Goal: Information Seeking & Learning: Learn about a topic

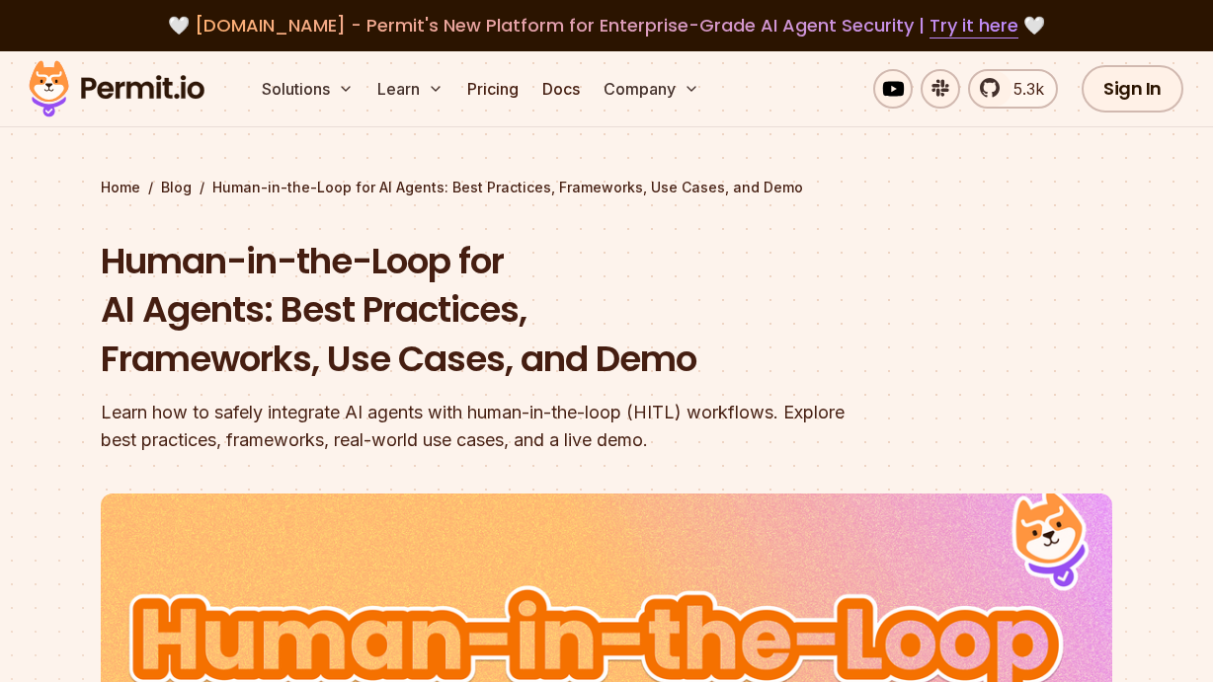
click at [1146, 216] on section "Home / Blog / Human-in-the-Loop for AI Agents: Best Practices, Frameworks, Use …" at bounding box center [606, 633] width 1213 height 1165
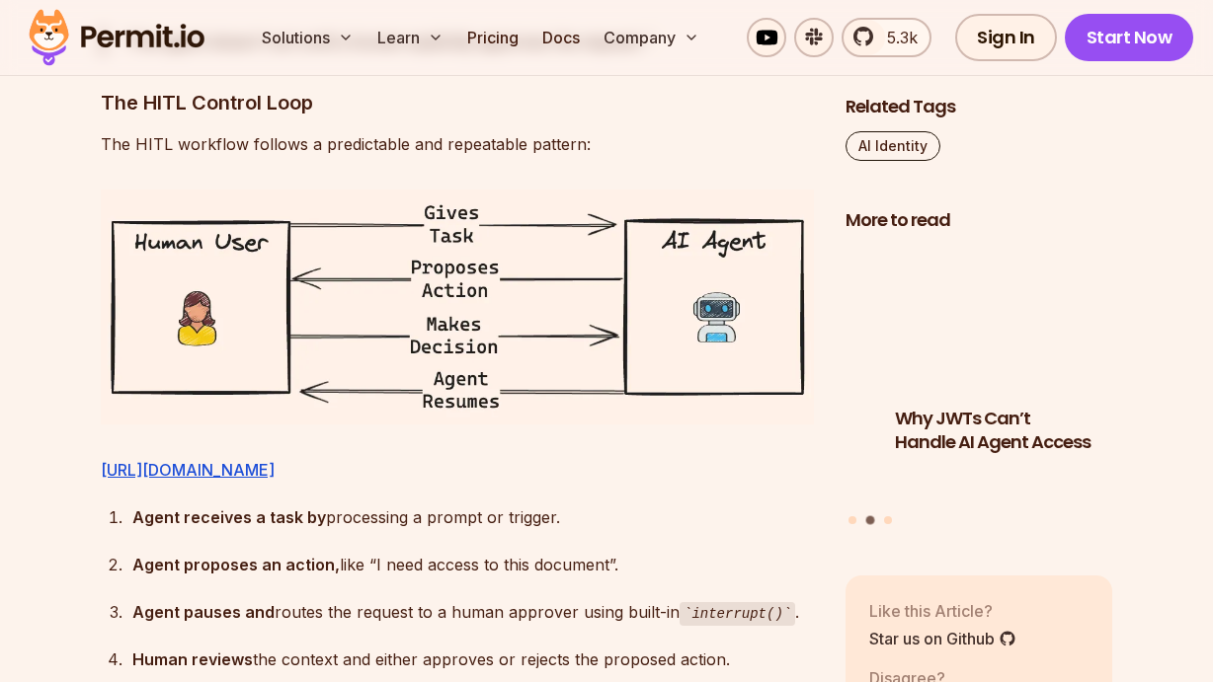
scroll to position [3160, 0]
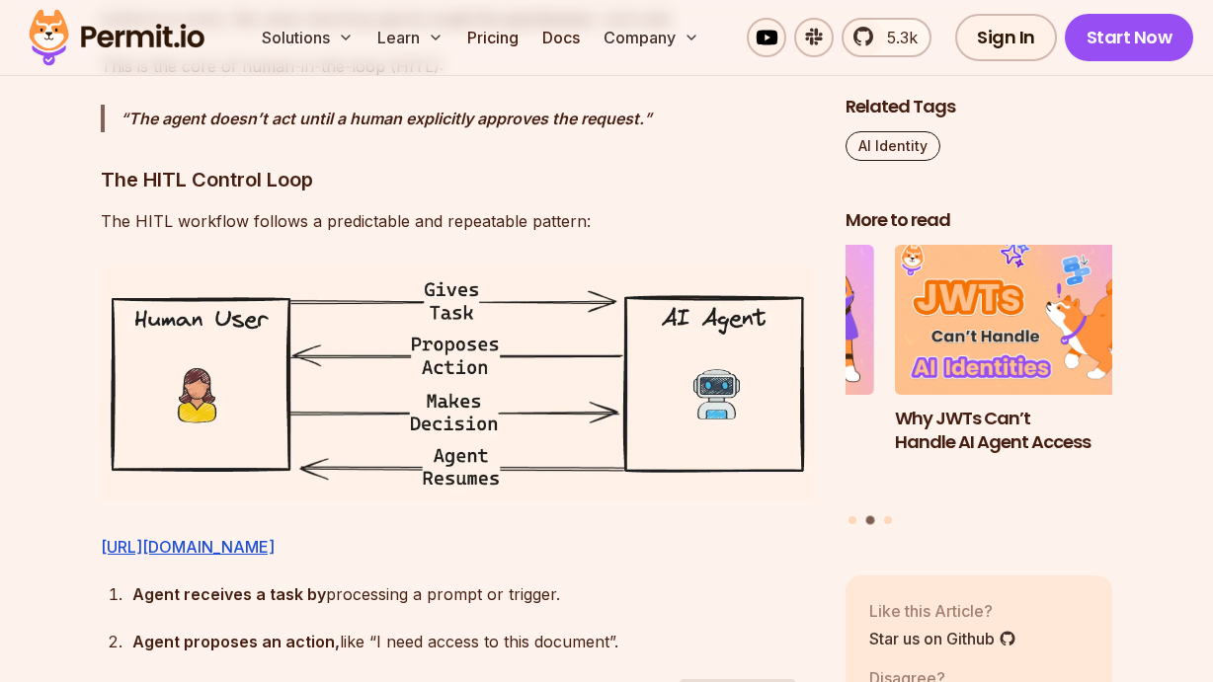
scroll to position [3258, 0]
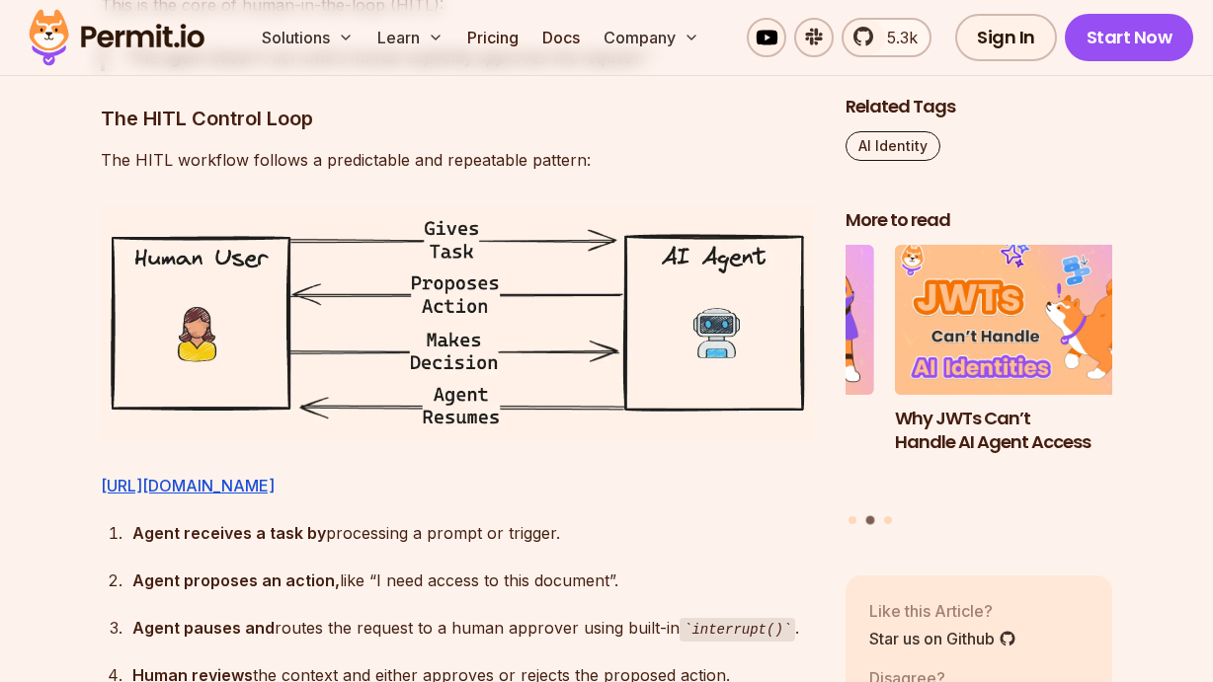
drag, startPoint x: 0, startPoint y: 0, endPoint x: 526, endPoint y: 274, distance: 593.1
drag, startPoint x: 526, startPoint y: 274, endPoint x: 644, endPoint y: 117, distance: 196.1
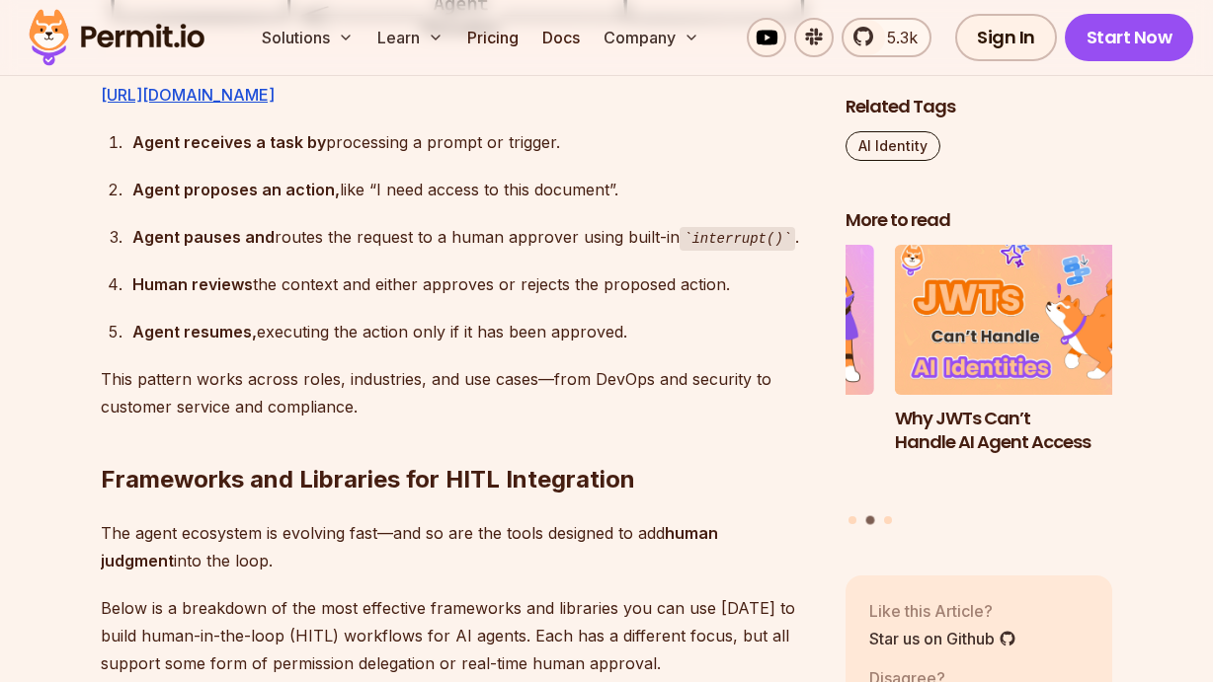
scroll to position [3653, 0]
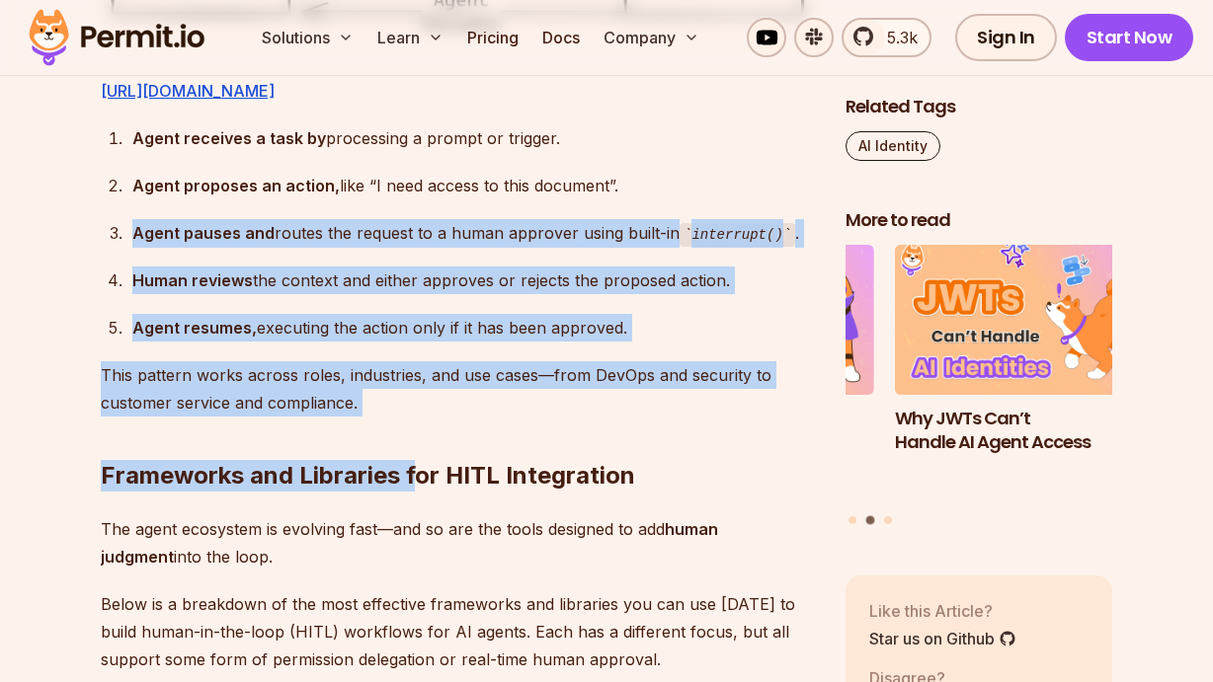
drag, startPoint x: 419, startPoint y: 466, endPoint x: 95, endPoint y: 274, distance: 376.8
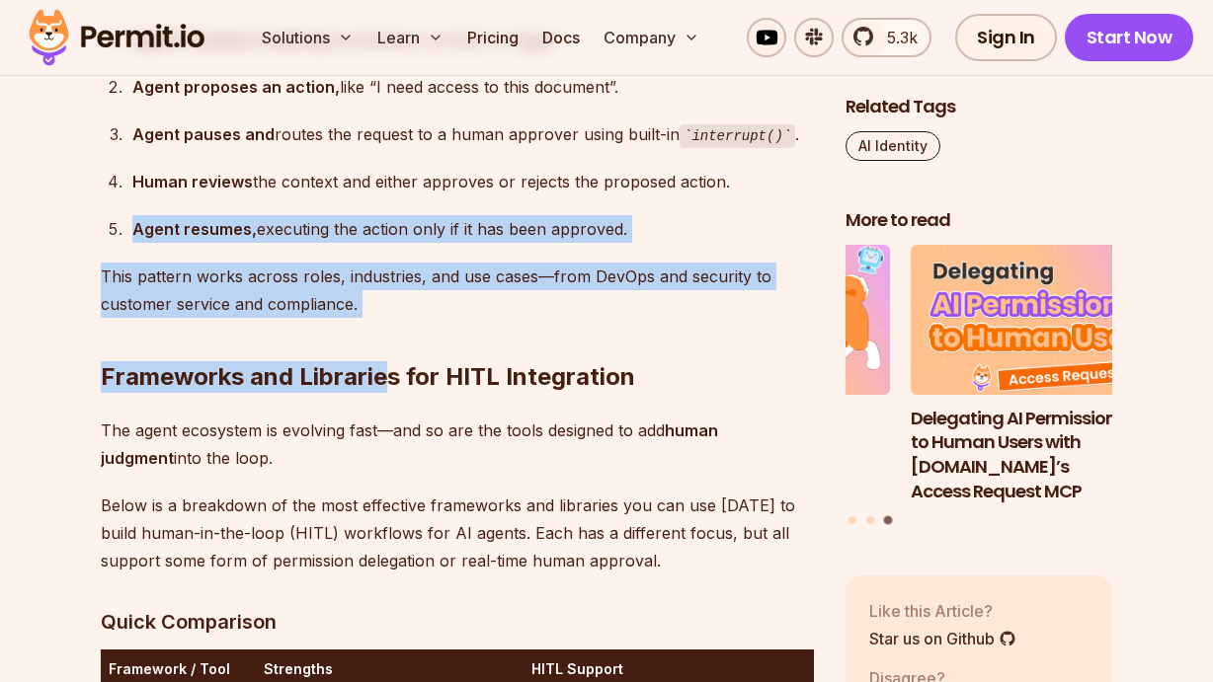
drag, startPoint x: 389, startPoint y: 356, endPoint x: 342, endPoint y: 269, distance: 99.8
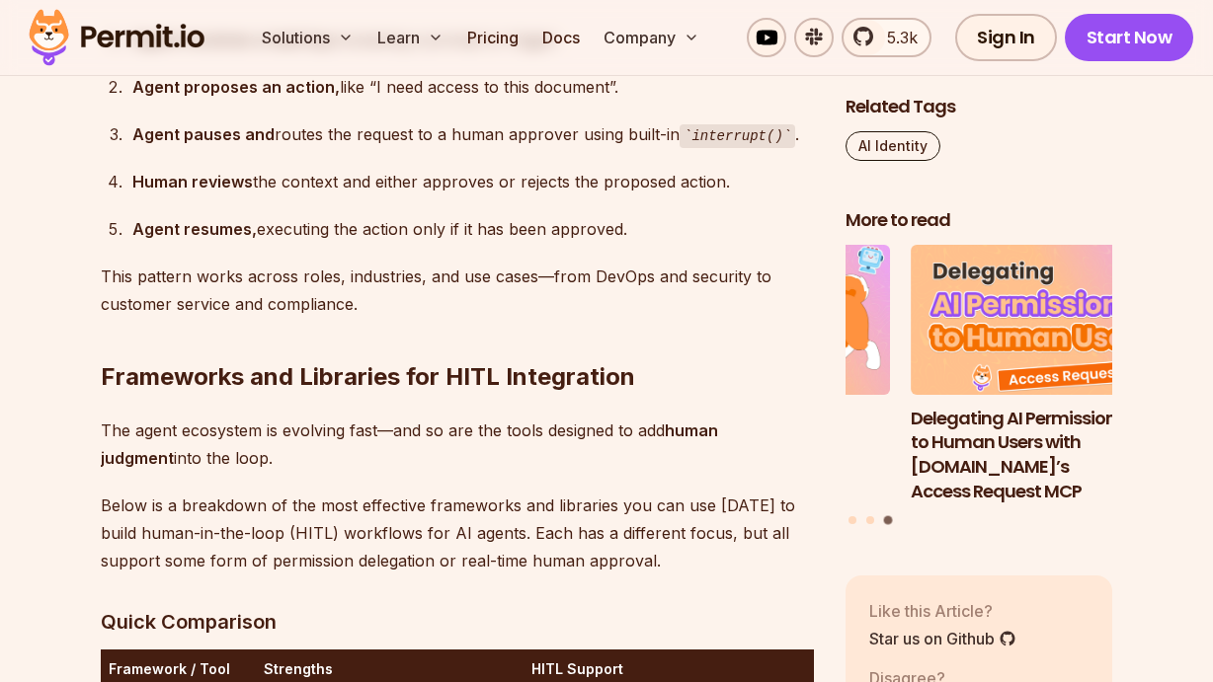
click at [342, 243] on div "Agent resumes, executing the action only if it has been approved." at bounding box center [472, 229] width 681 height 28
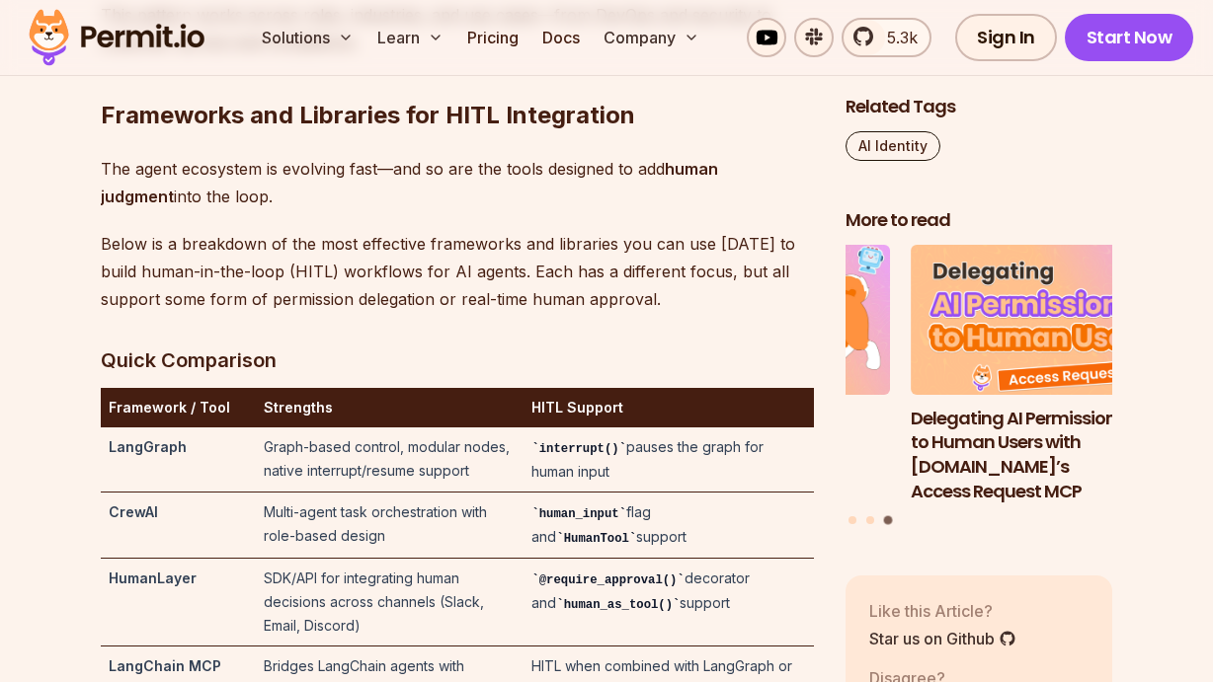
scroll to position [4048, 0]
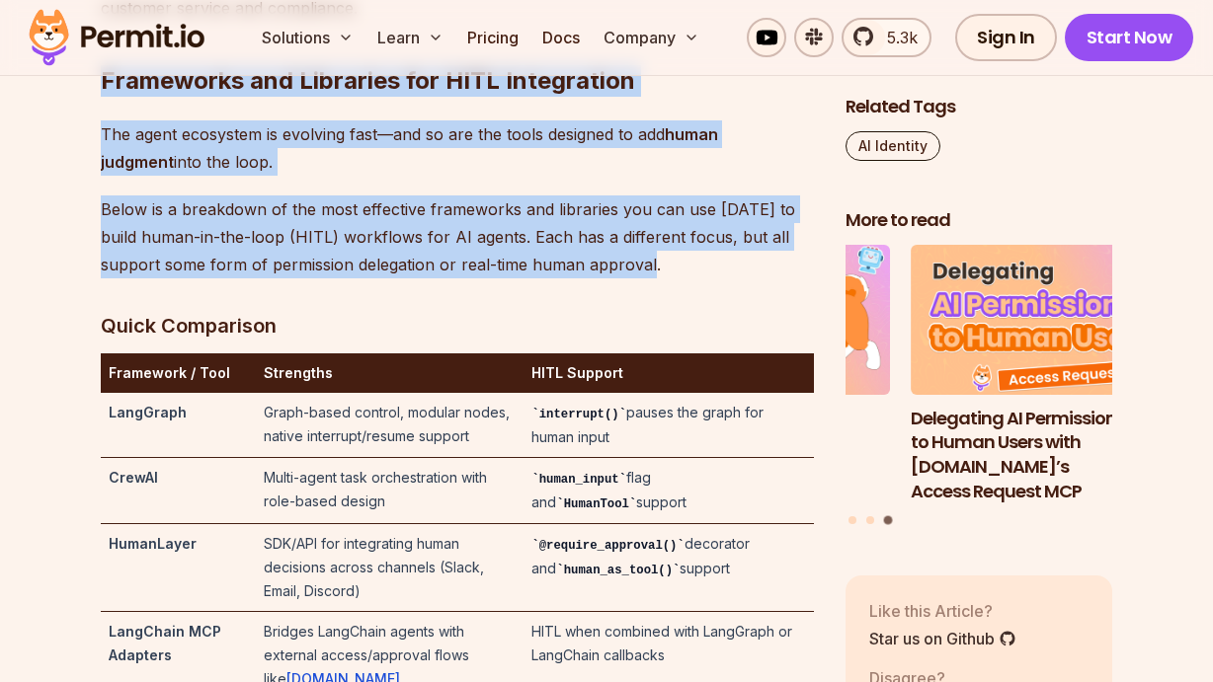
drag, startPoint x: 103, startPoint y: 134, endPoint x: 632, endPoint y: 317, distance: 559.9
copy div "Frameworks and Libraries for HITL Integration The agent ecosystem is evolving f…"
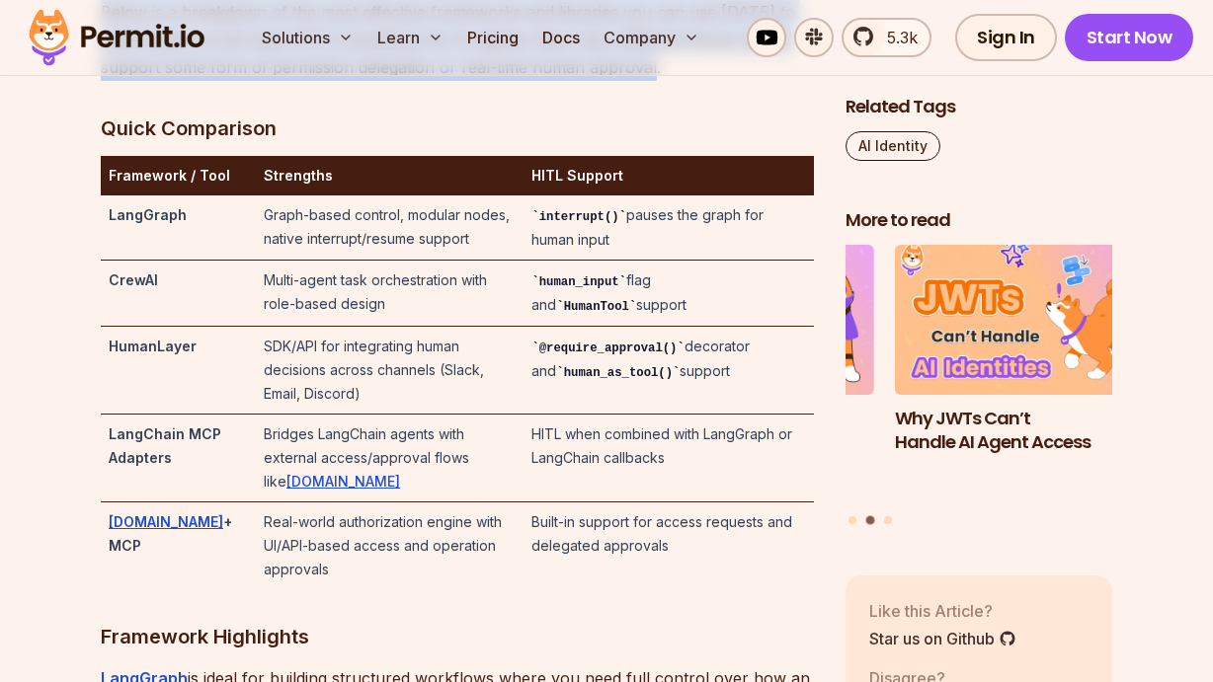
scroll to position [4345, 0]
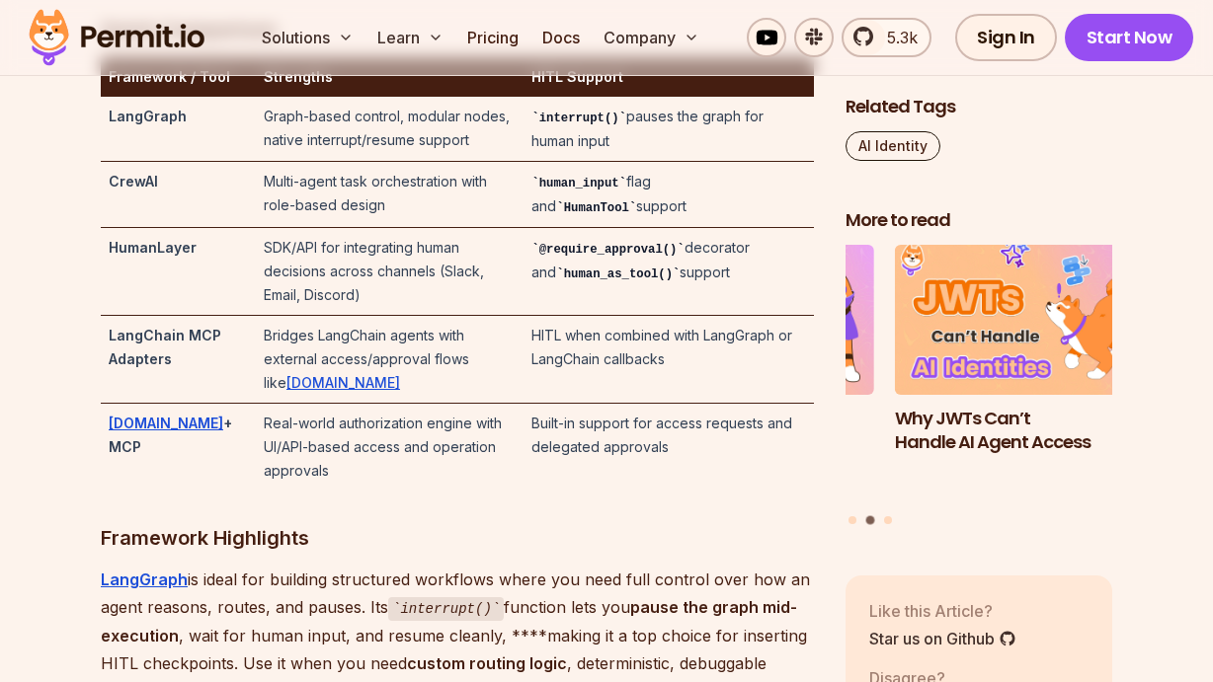
click at [584, 228] on td "human_input flag and HumanTool support" at bounding box center [668, 195] width 290 height 66
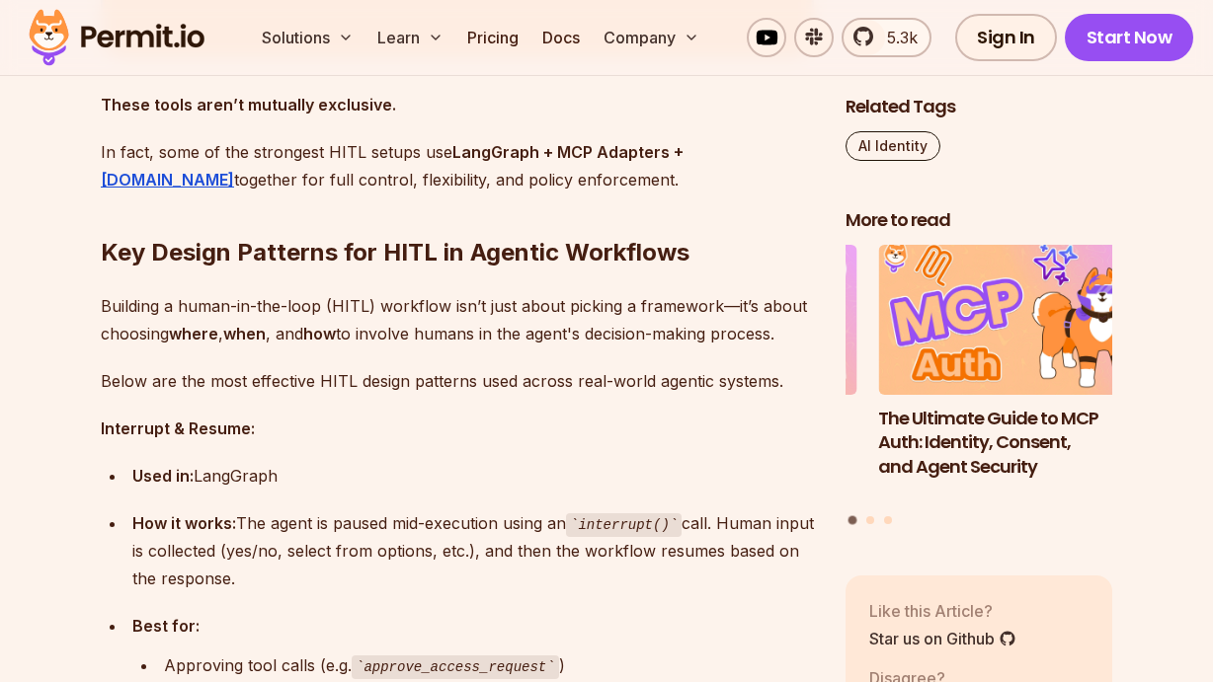
scroll to position [6517, 0]
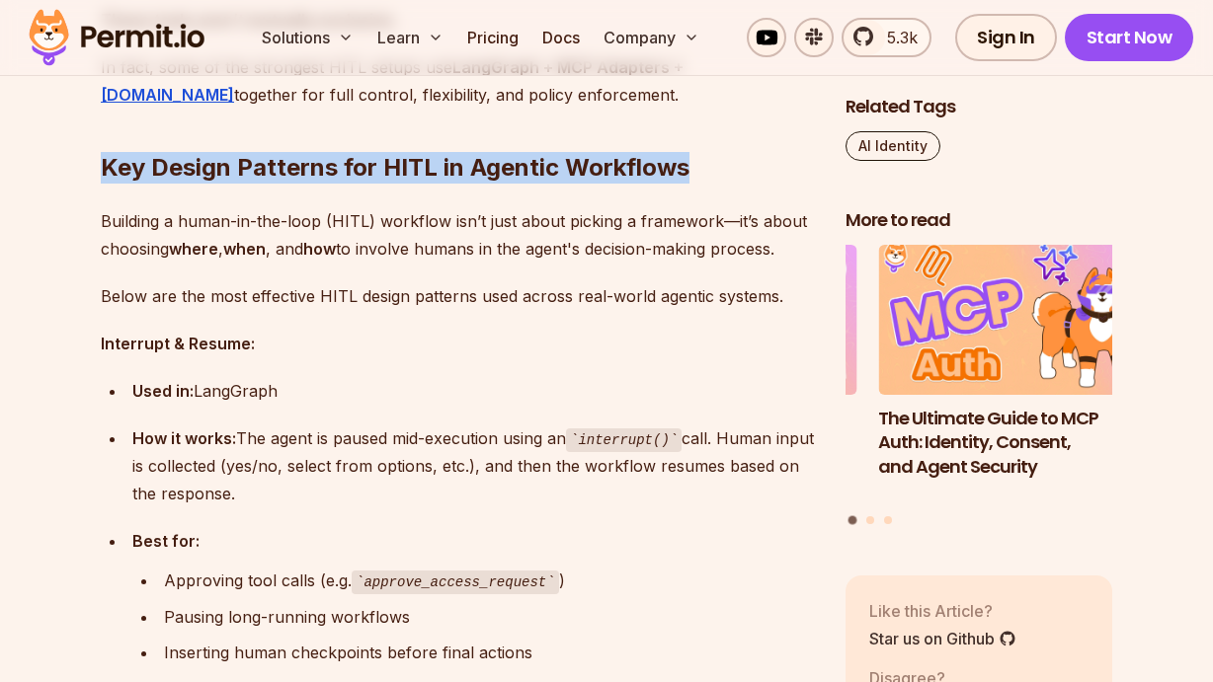
drag, startPoint x: 103, startPoint y: 148, endPoint x: 707, endPoint y: 136, distance: 604.4
click at [707, 136] on h2 "Key Design Patterns for HITL in Agentic Workflows" at bounding box center [457, 128] width 713 height 111
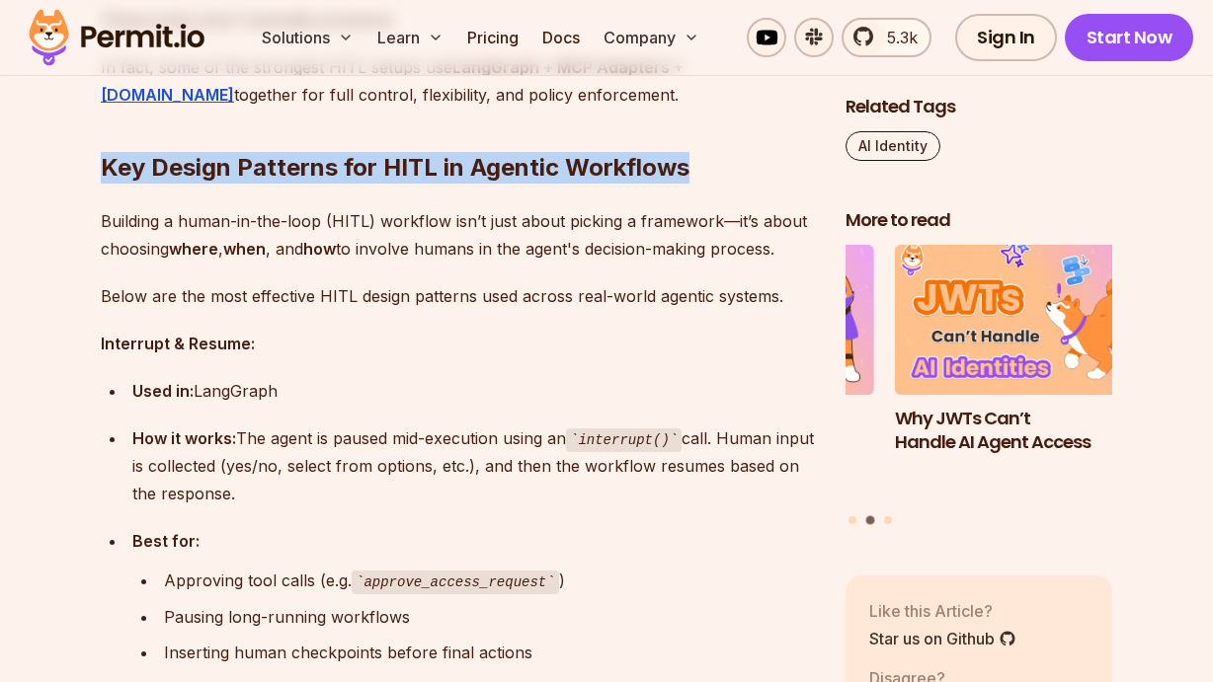
copy h2 "Key Design Patterns for HITL in Agentic Workflows"
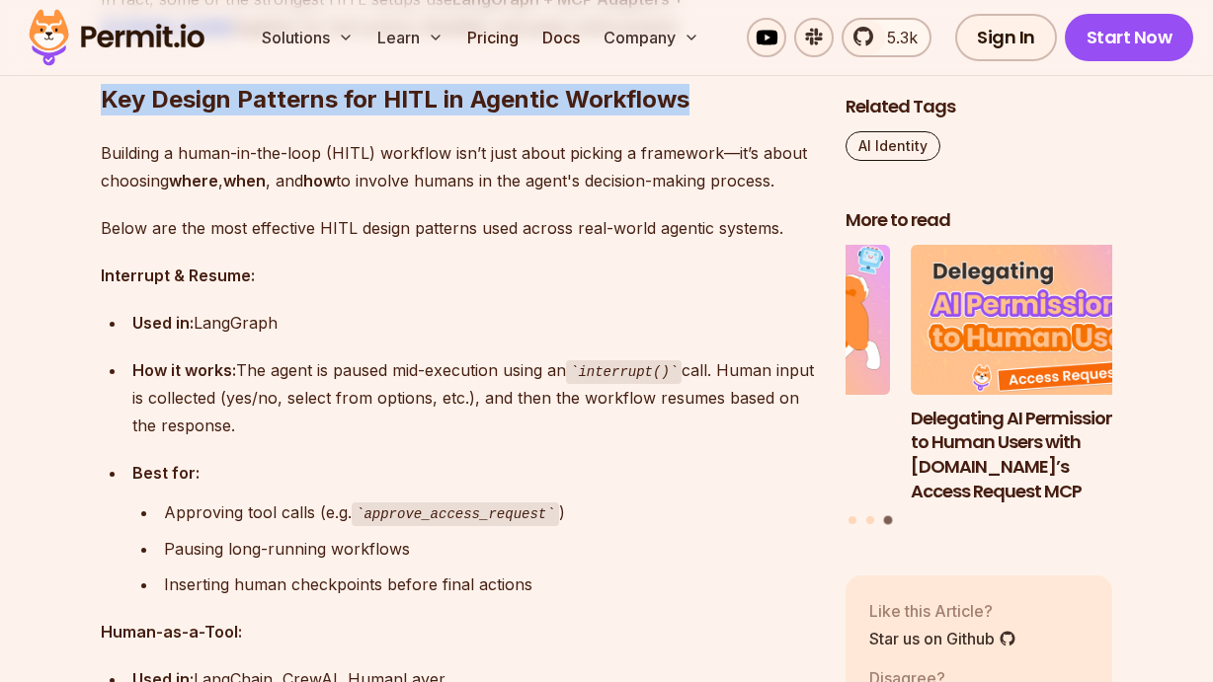
scroll to position [6616, 0]
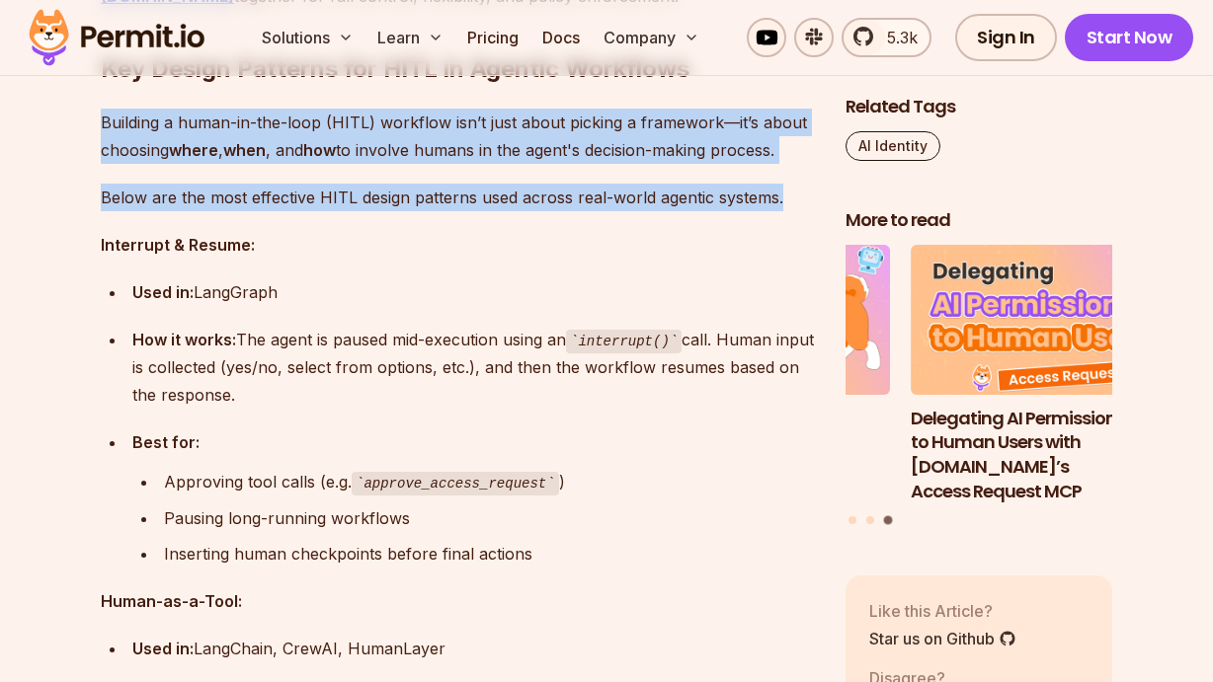
drag, startPoint x: 105, startPoint y: 100, endPoint x: 825, endPoint y: 187, distance: 726.0
copy div "Building a human-in-the-loop (HITL) workflow isn’t just about picking a framewo…"
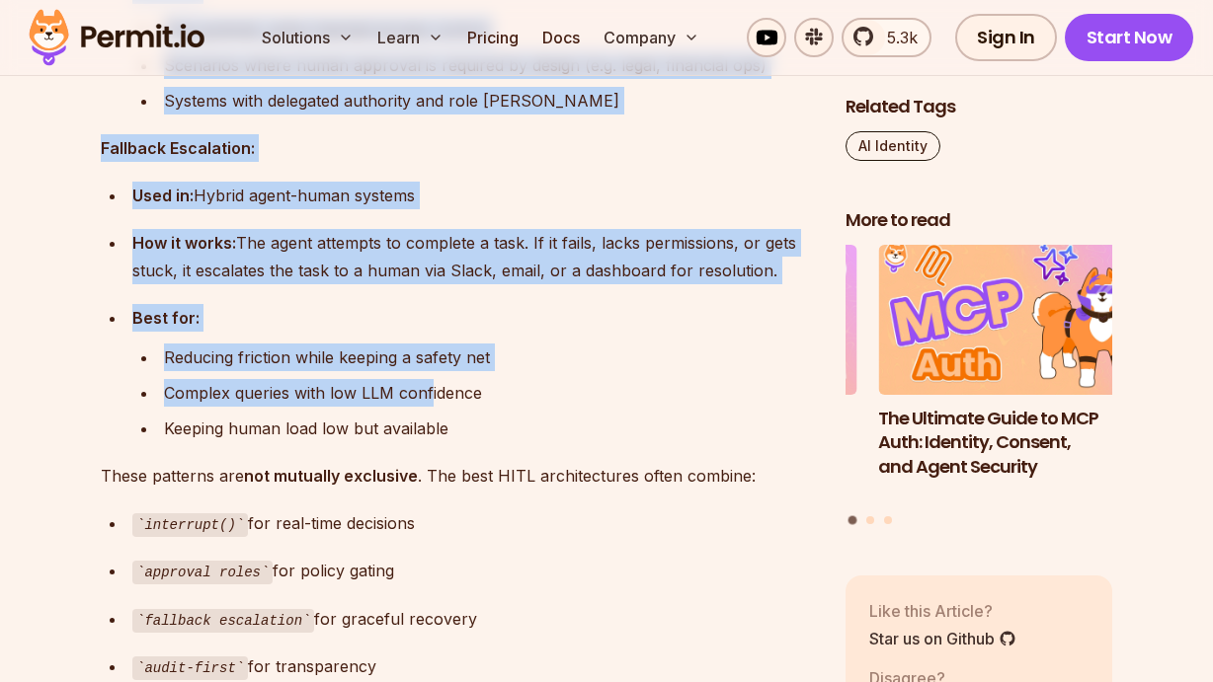
scroll to position [7899, 0]
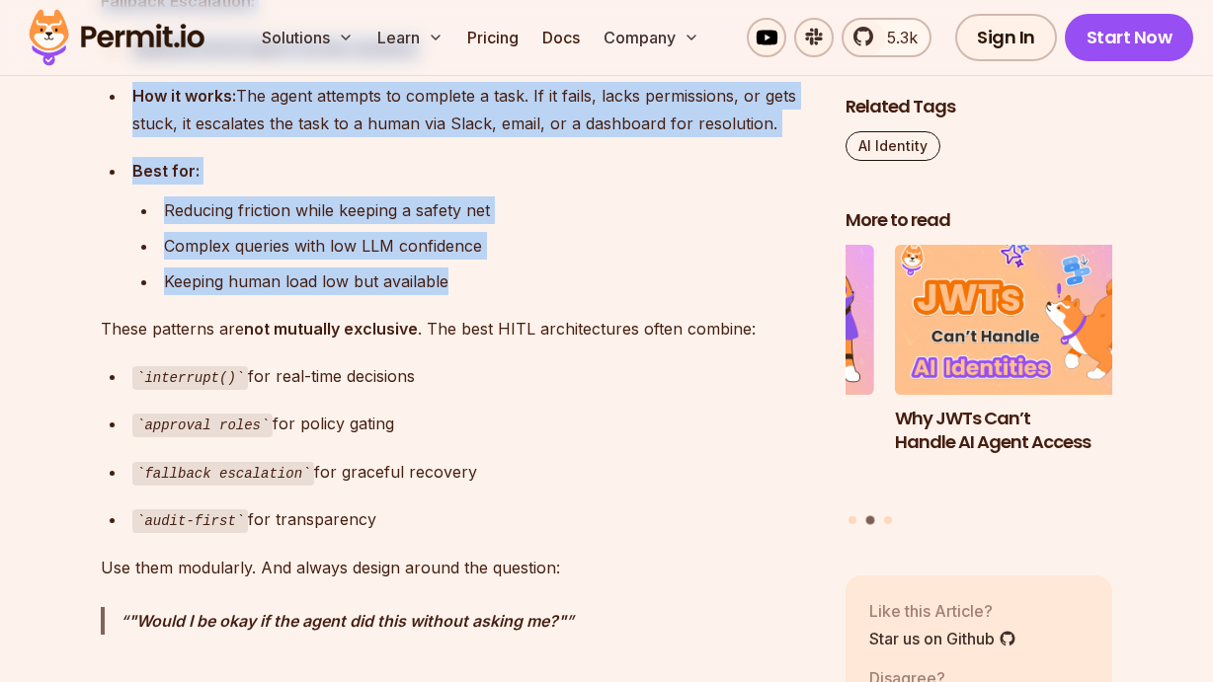
drag, startPoint x: 98, startPoint y: 222, endPoint x: 462, endPoint y: 256, distance: 365.9
copy div "Loremipsu & Dolors: Amet co: AdipIscin Eli se doeiu: Tem incid ut labore etd-ma…"
